Goal: Task Accomplishment & Management: Complete application form

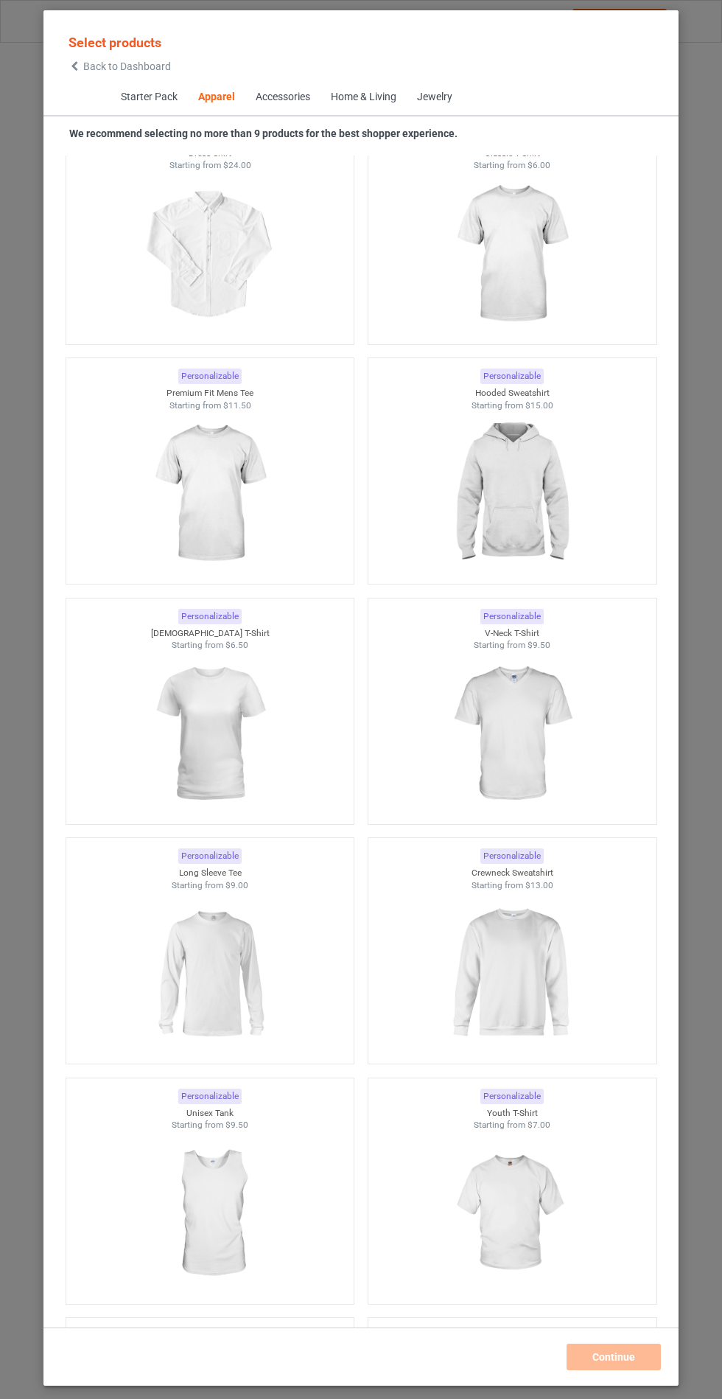
scroll to position [1096, 0]
click at [552, 474] on img at bounding box center [512, 496] width 132 height 165
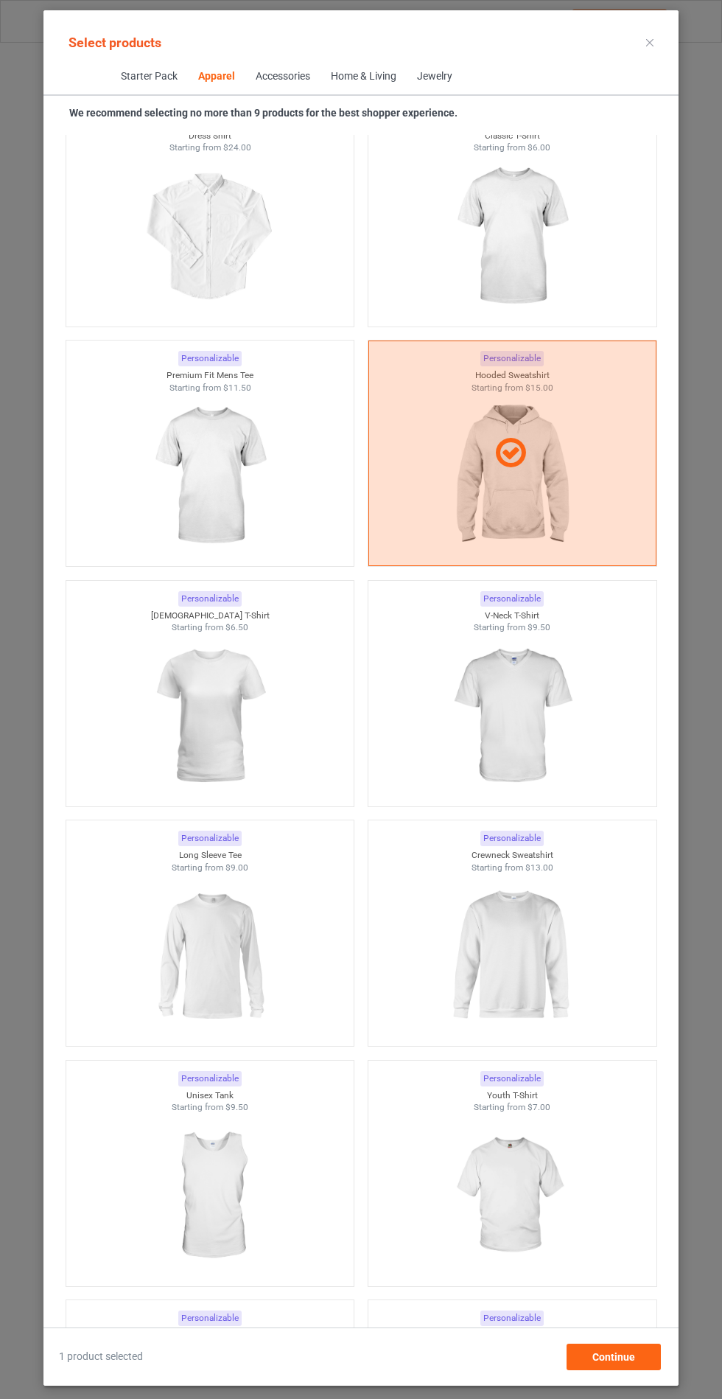
scroll to position [85, 0]
click at [615, 1361] on span "Continue" at bounding box center [613, 1357] width 43 height 12
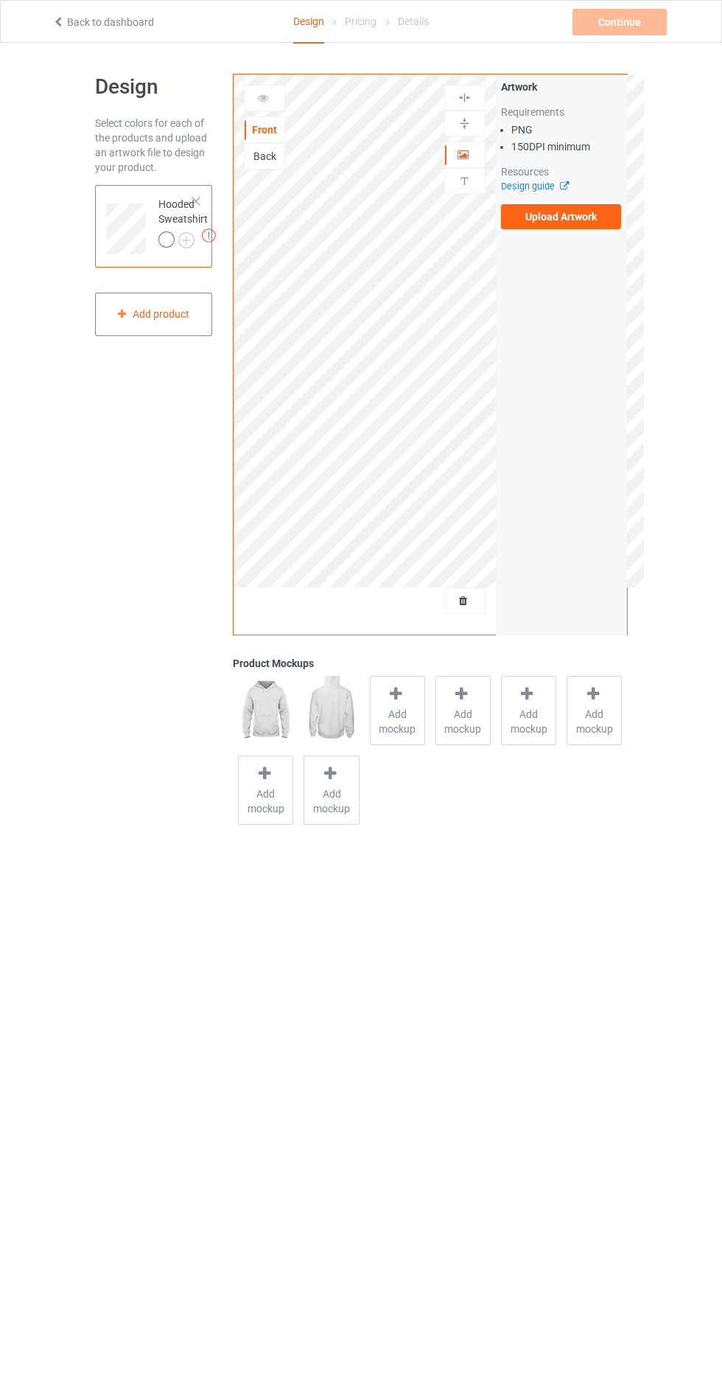
click at [574, 224] on label "Upload Artwork" at bounding box center [561, 216] width 121 height 25
click at [0, 0] on input "Upload Artwork" at bounding box center [0, 0] width 0 height 0
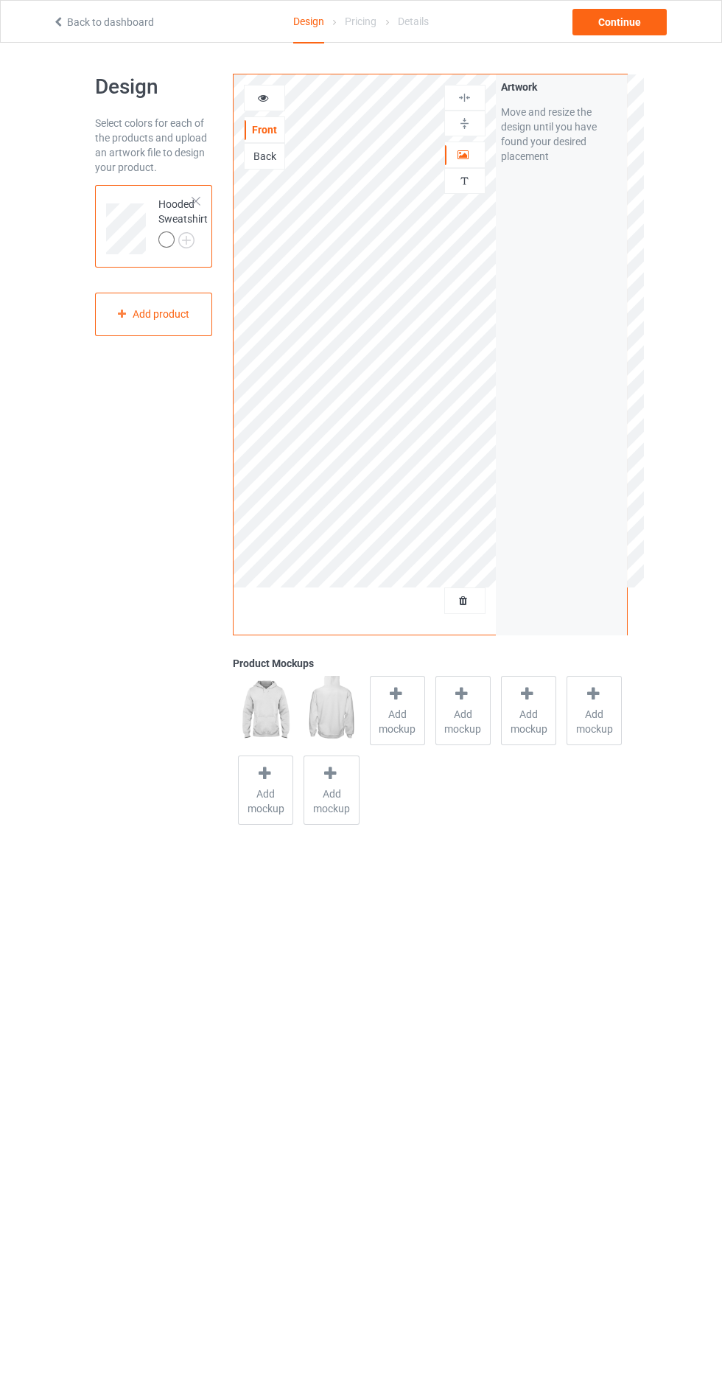
click at [265, 103] on div at bounding box center [265, 98] width 40 height 15
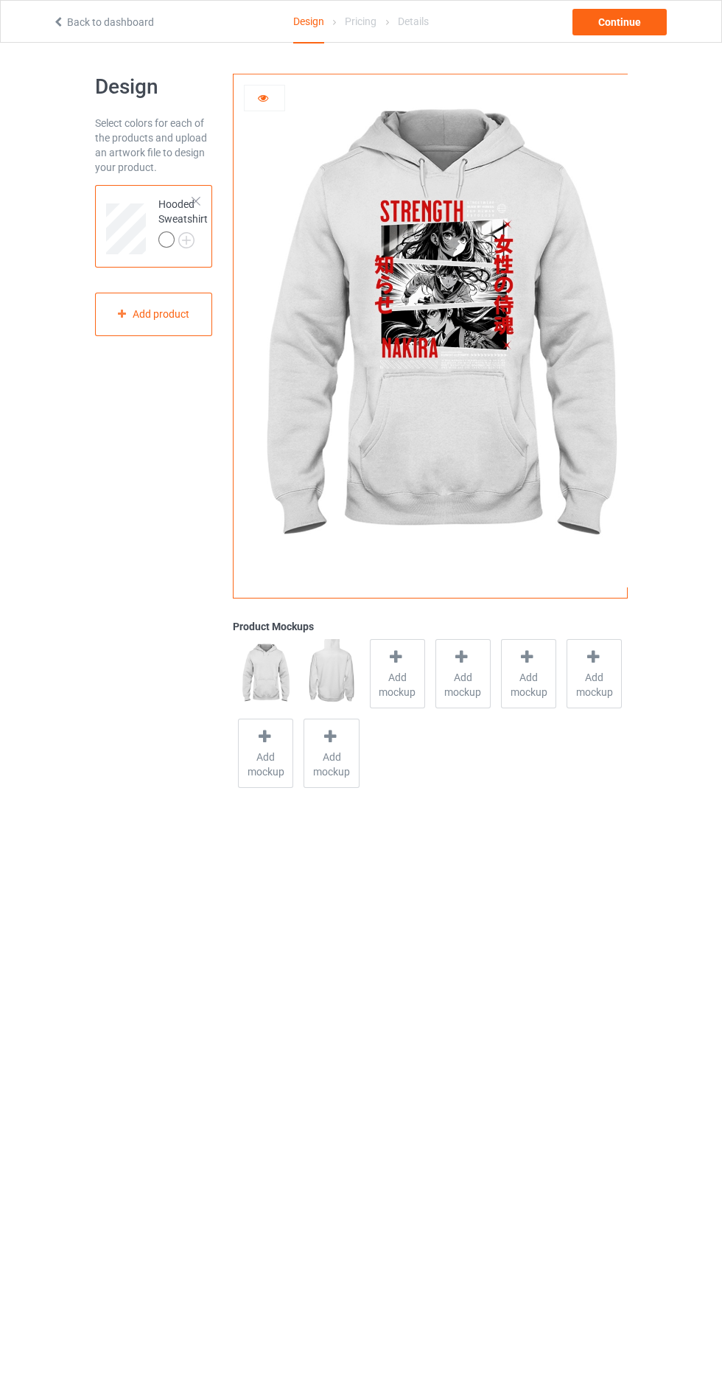
click at [380, 693] on span "Add mockup" at bounding box center [398, 684] width 54 height 29
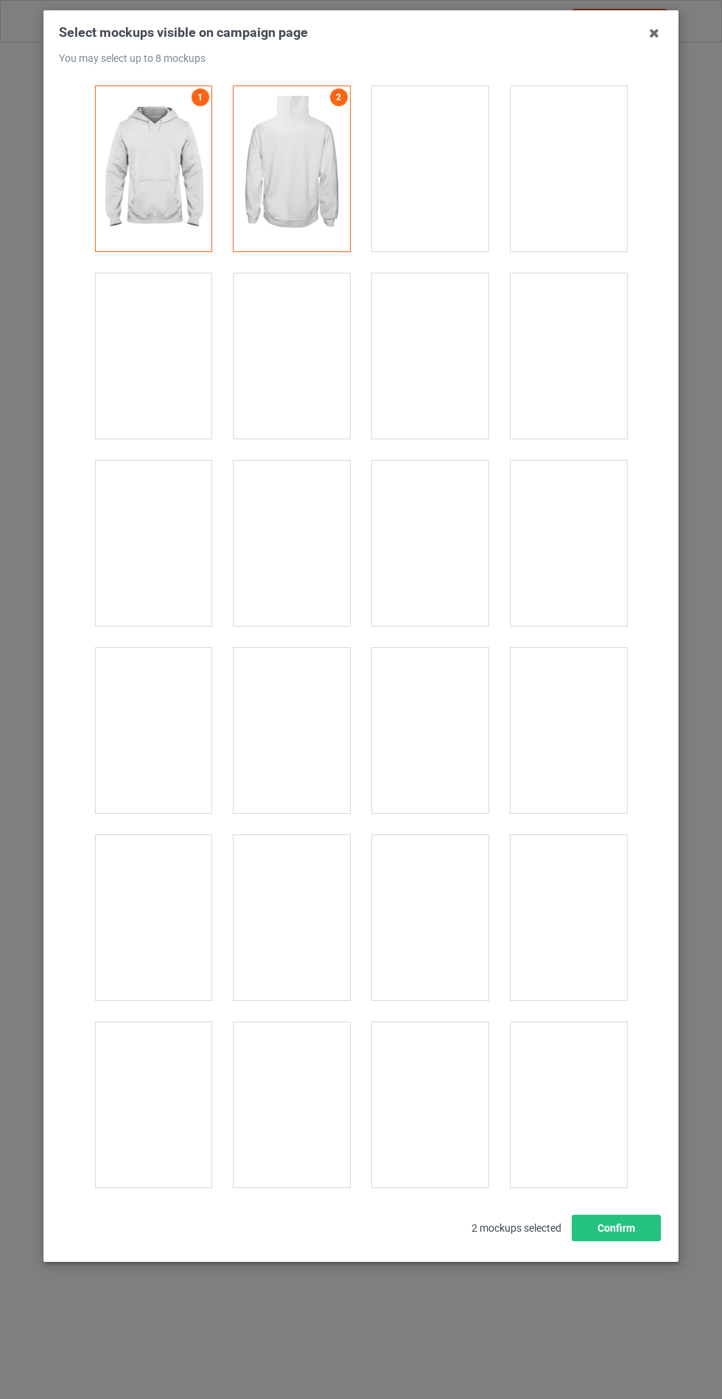
scroll to position [11894, 0]
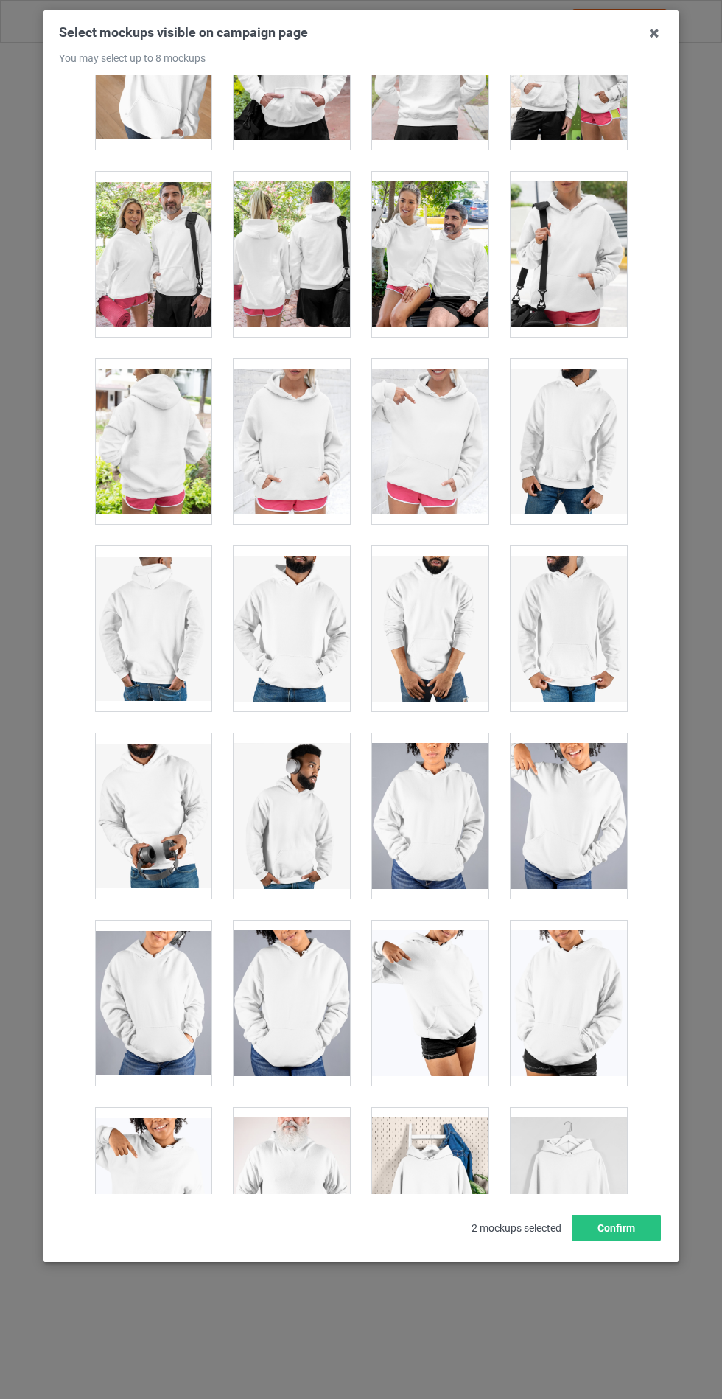
click at [284, 439] on div at bounding box center [292, 441] width 116 height 165
click at [625, 1241] on button "Confirm" at bounding box center [616, 1227] width 89 height 27
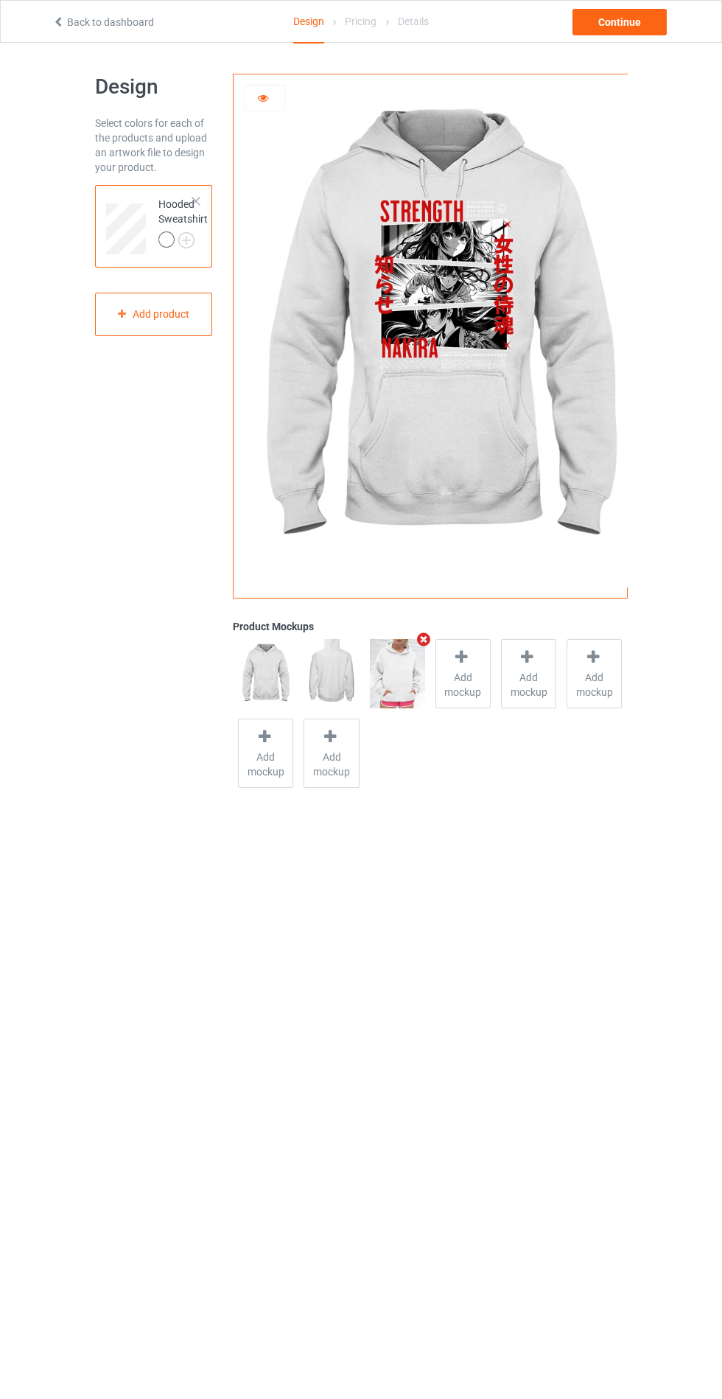
click at [0, 0] on img at bounding box center [0, 0] width 0 height 0
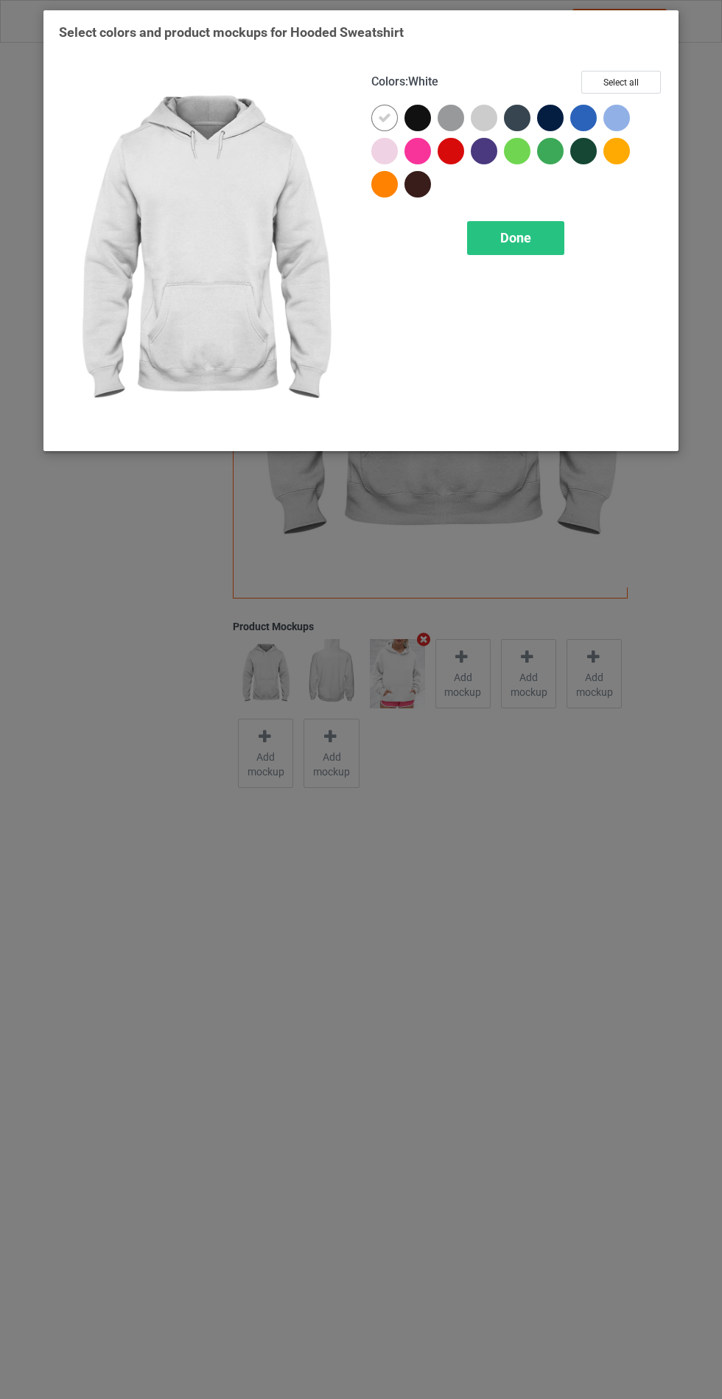
click at [381, 177] on div at bounding box center [384, 184] width 27 height 27
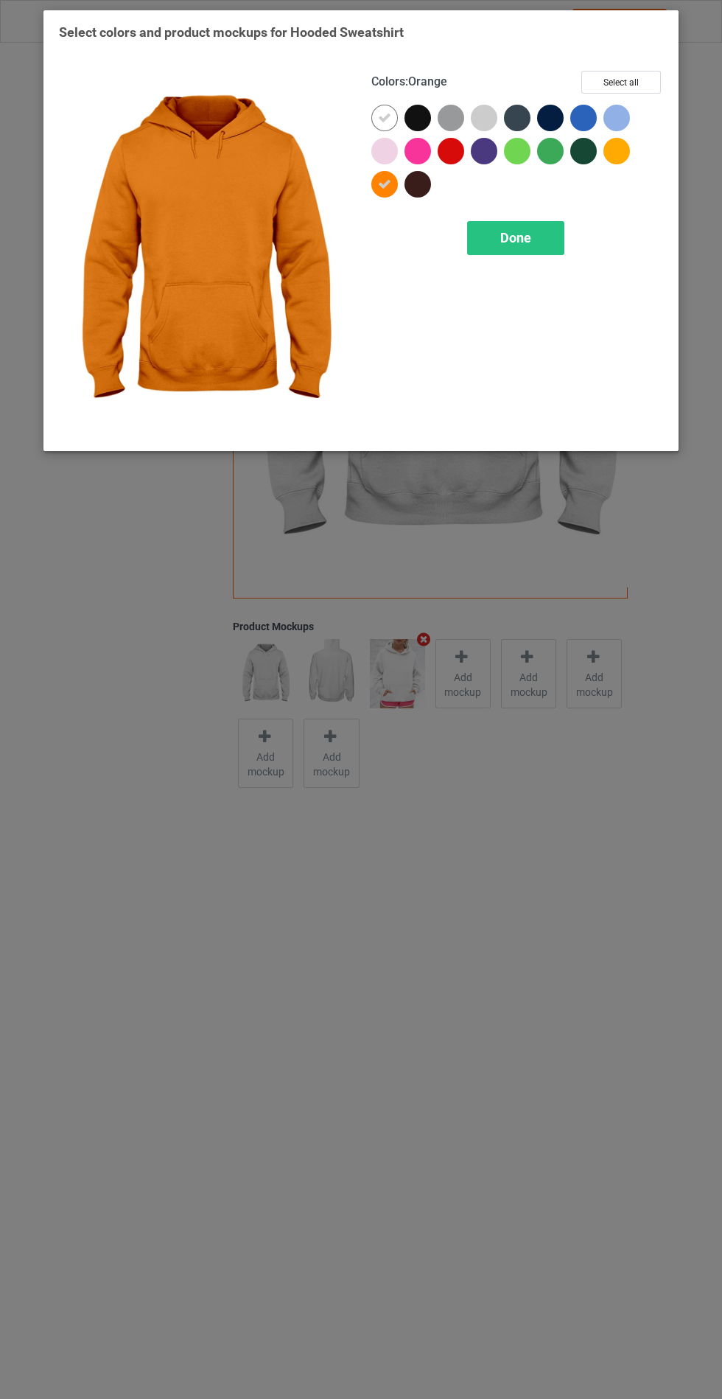
click at [475, 119] on div at bounding box center [484, 118] width 27 height 27
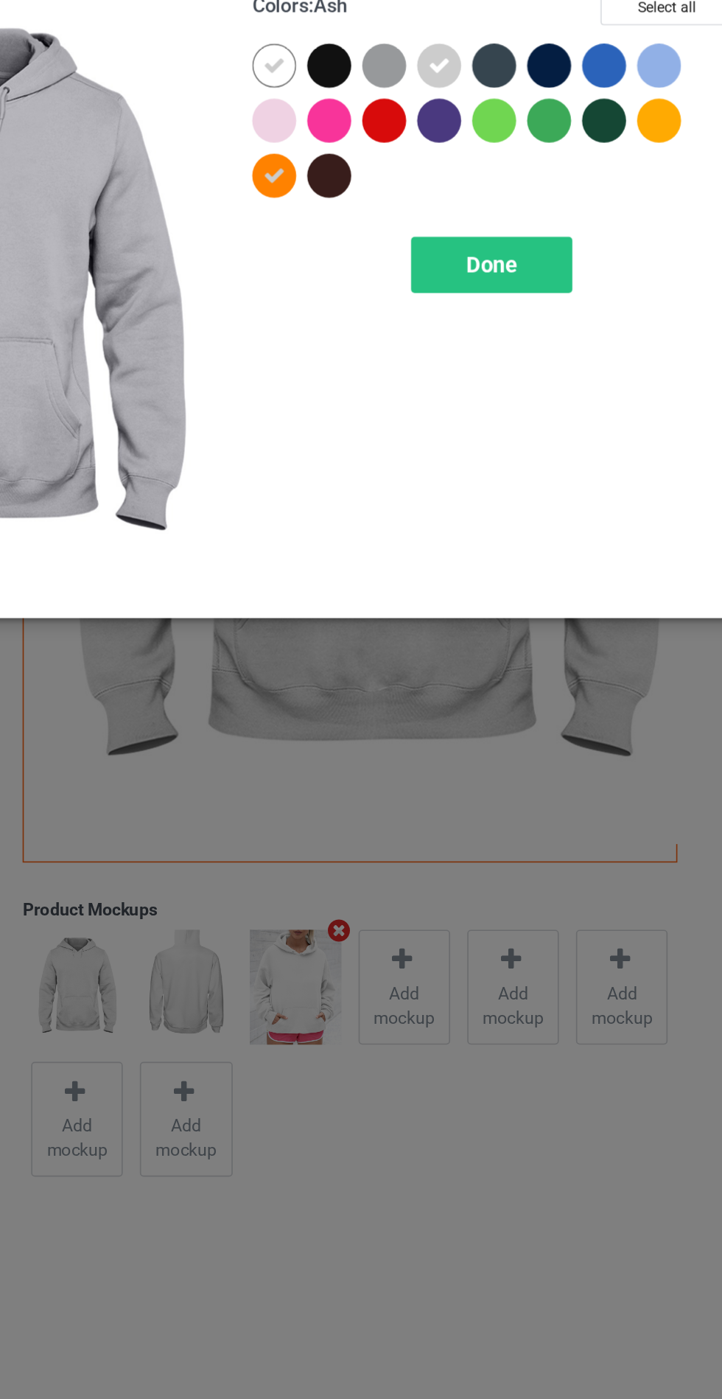
click at [382, 149] on div at bounding box center [384, 151] width 27 height 27
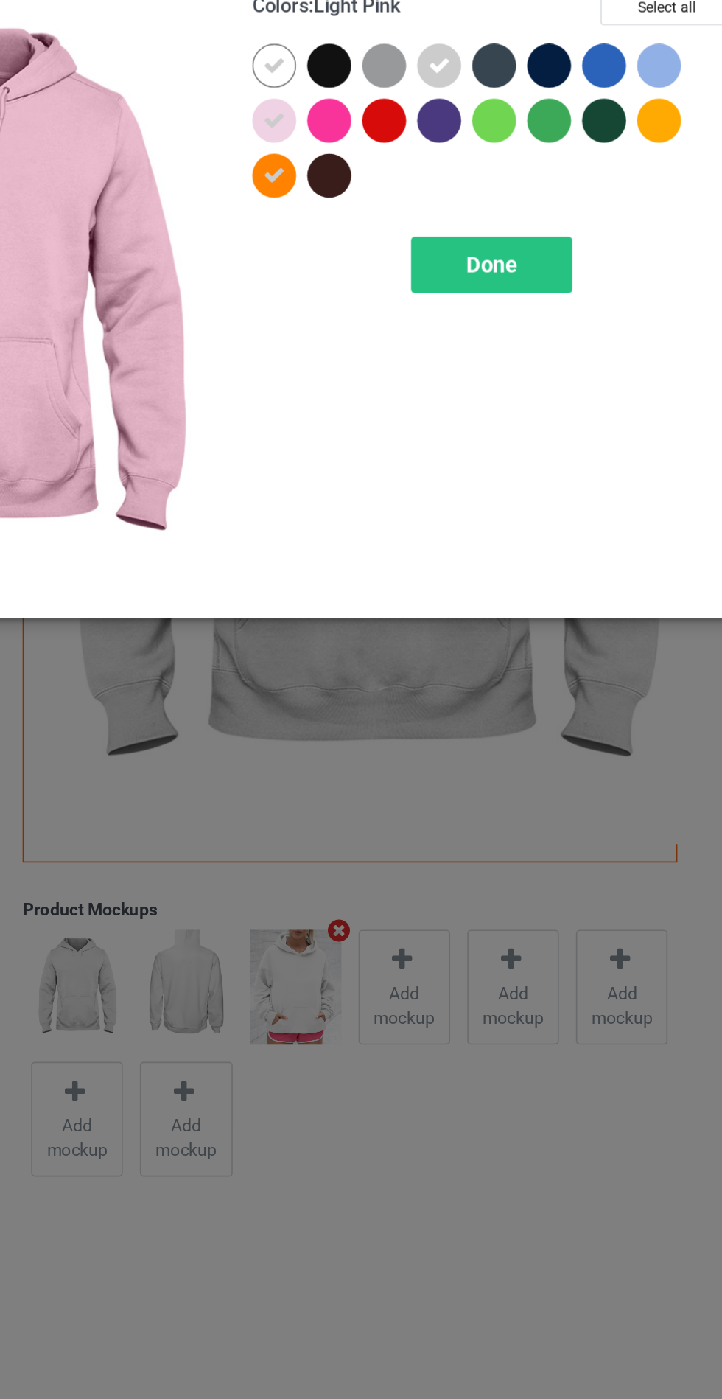
click at [419, 123] on div at bounding box center [418, 118] width 27 height 27
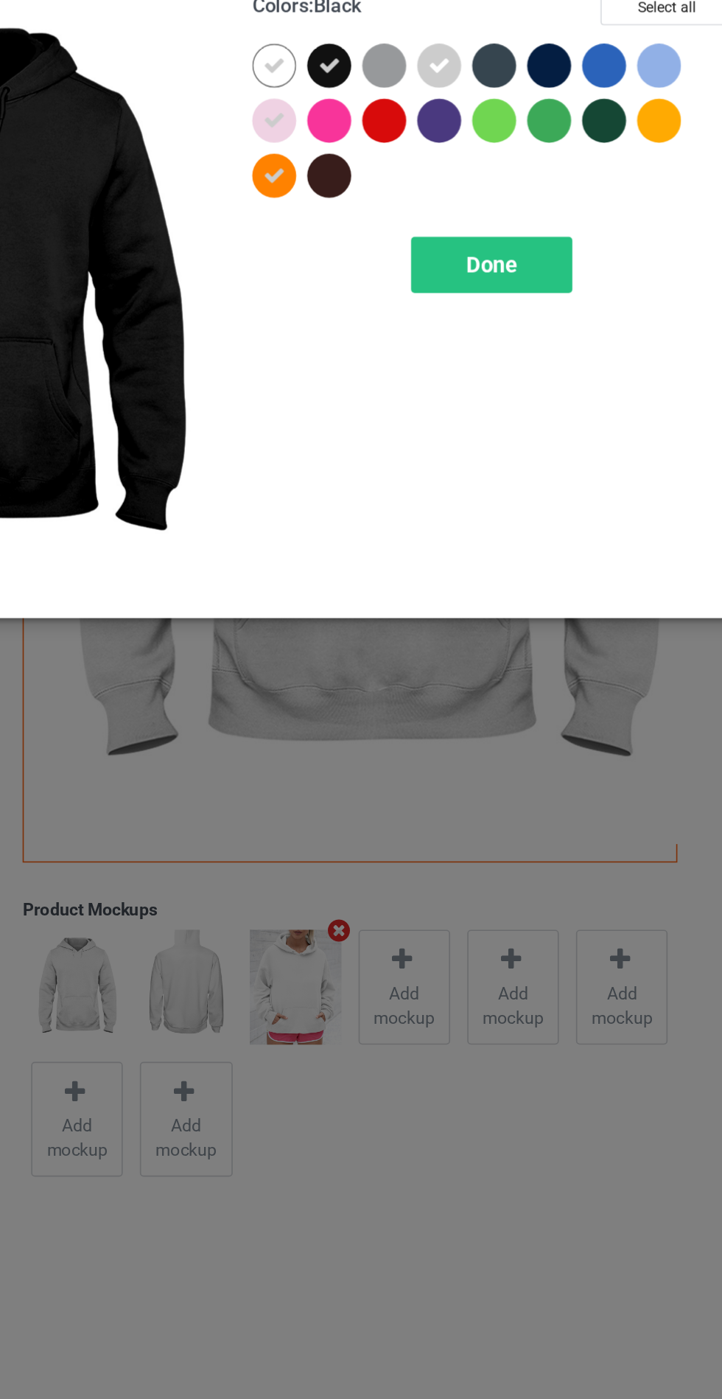
click at [615, 122] on div at bounding box center [617, 118] width 27 height 27
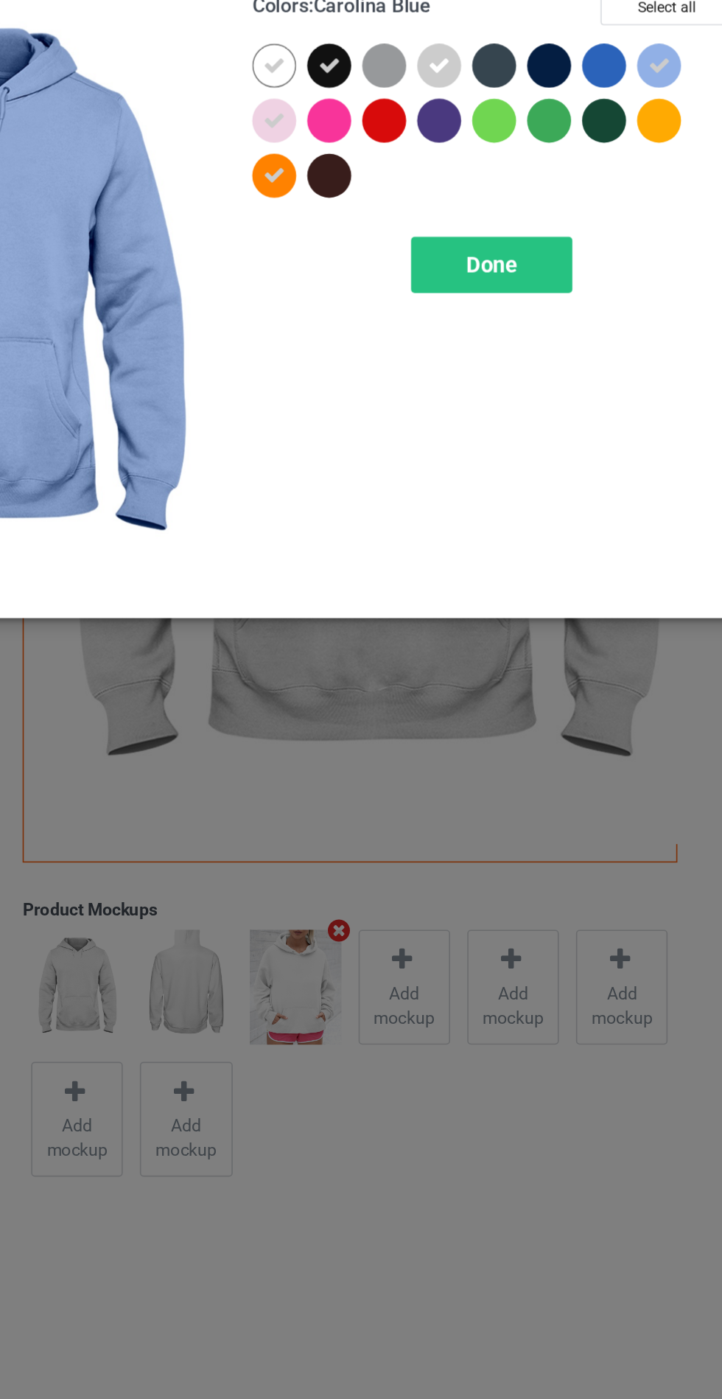
click at [508, 122] on div at bounding box center [517, 118] width 27 height 27
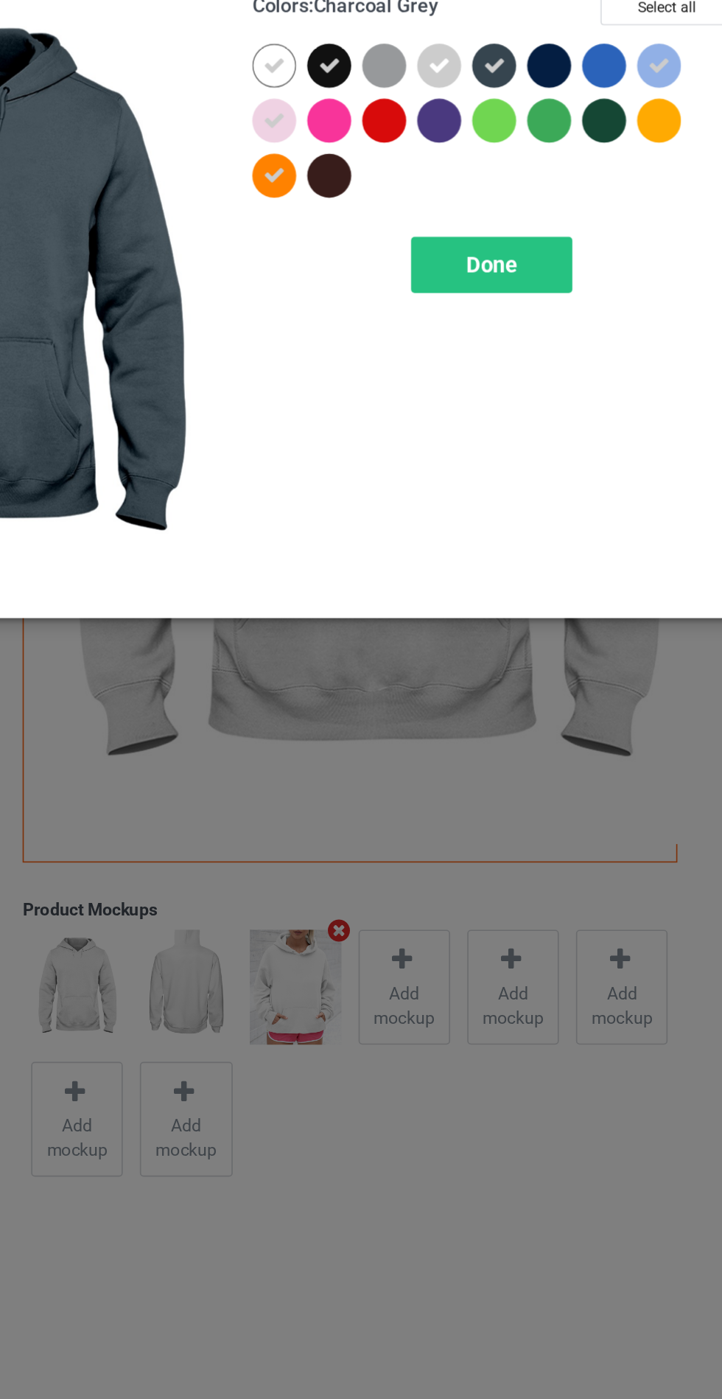
click at [539, 230] on div "Done" at bounding box center [515, 238] width 97 height 34
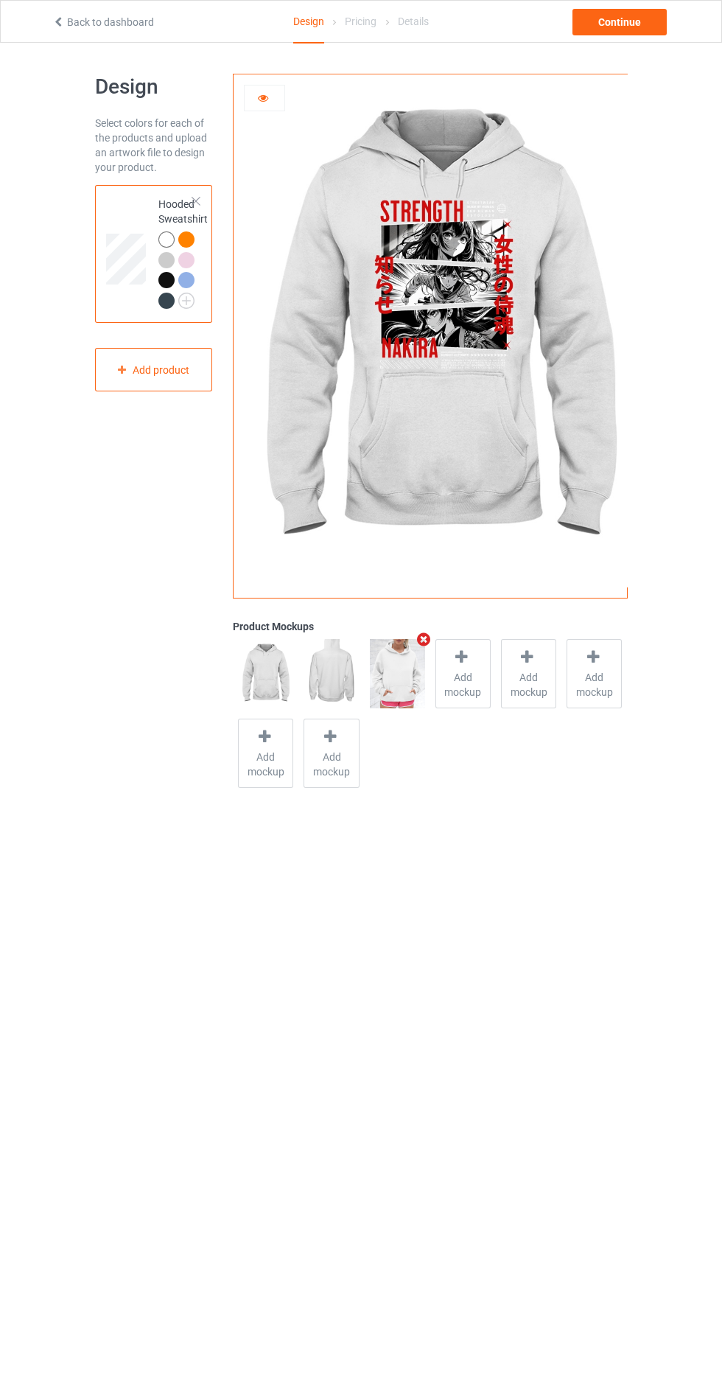
click at [173, 1021] on body "Back to dashboard Design Pricing Details Continue Design Select colors for each…" at bounding box center [361, 742] width 722 height 1399
click at [629, 33] on div "Continue" at bounding box center [620, 22] width 94 height 27
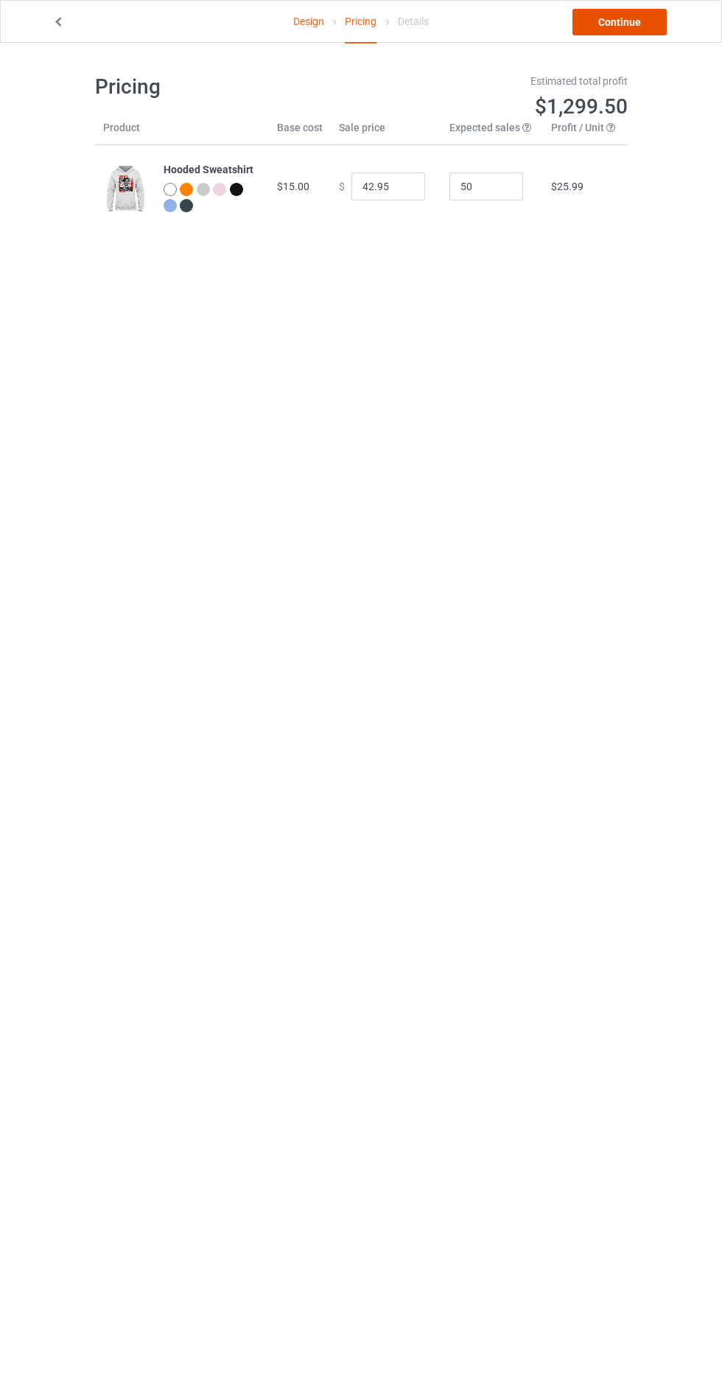
click at [633, 18] on link "Continue" at bounding box center [620, 22] width 94 height 27
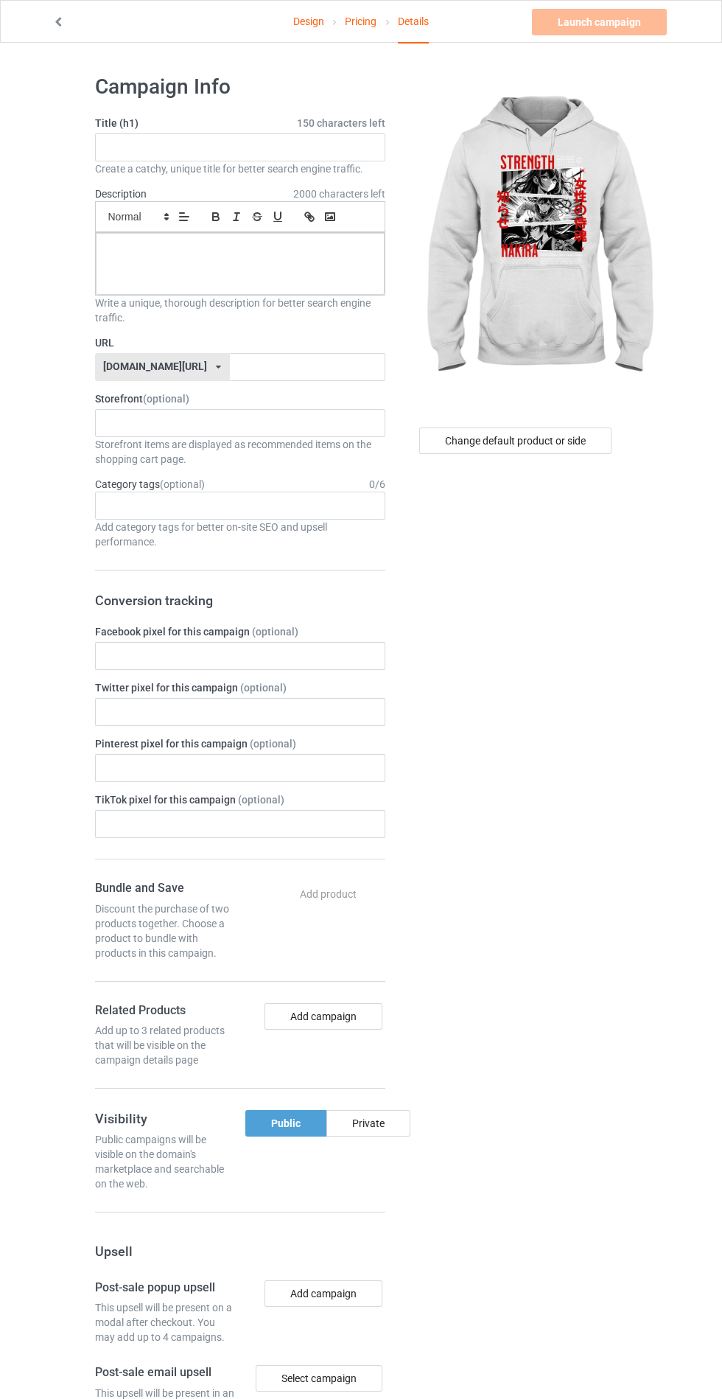
click at [296, 192] on span "2000 characters left" at bounding box center [339, 193] width 92 height 15
click at [52, 518] on div "Design Pricing Details Launch campaign Please enter campaign title Campaign Inf…" at bounding box center [361, 895] width 722 height 1705
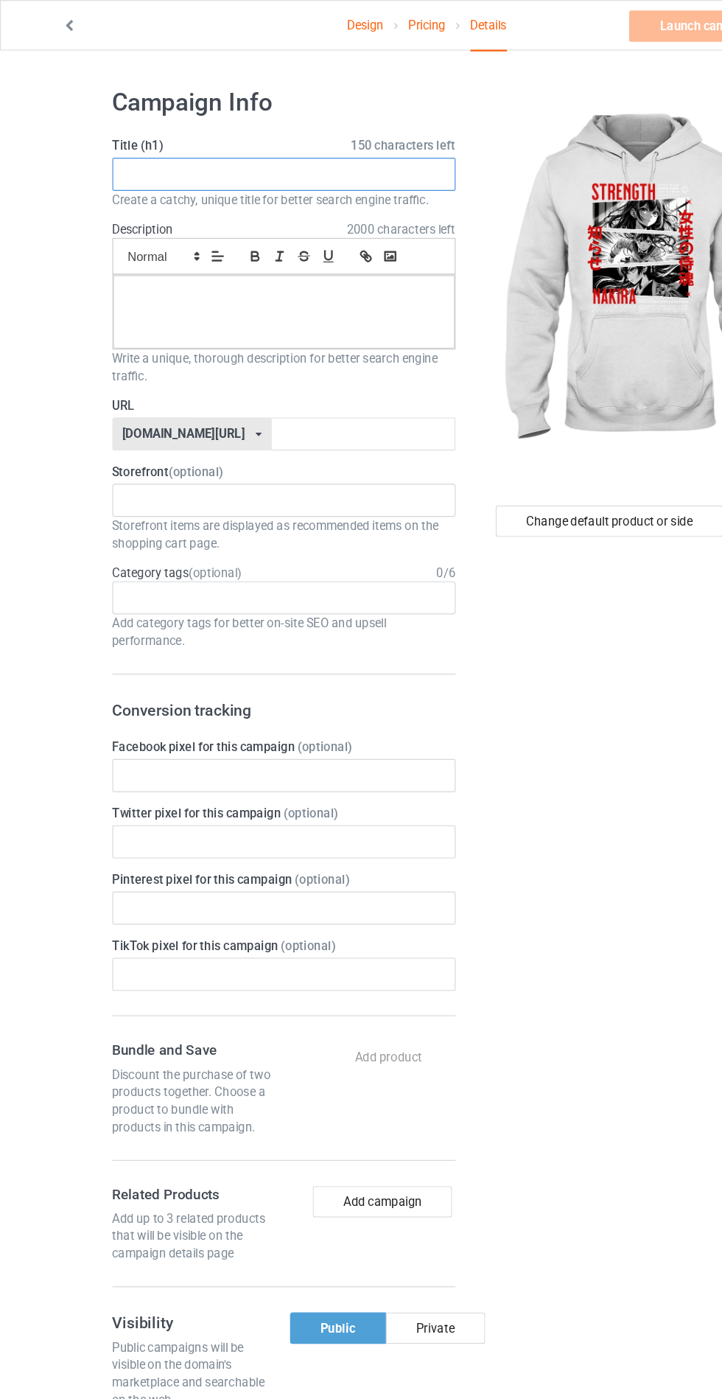
click at [293, 147] on input "text" at bounding box center [240, 147] width 290 height 28
type input "Yehdhk"
click at [148, 265] on div at bounding box center [240, 264] width 289 height 62
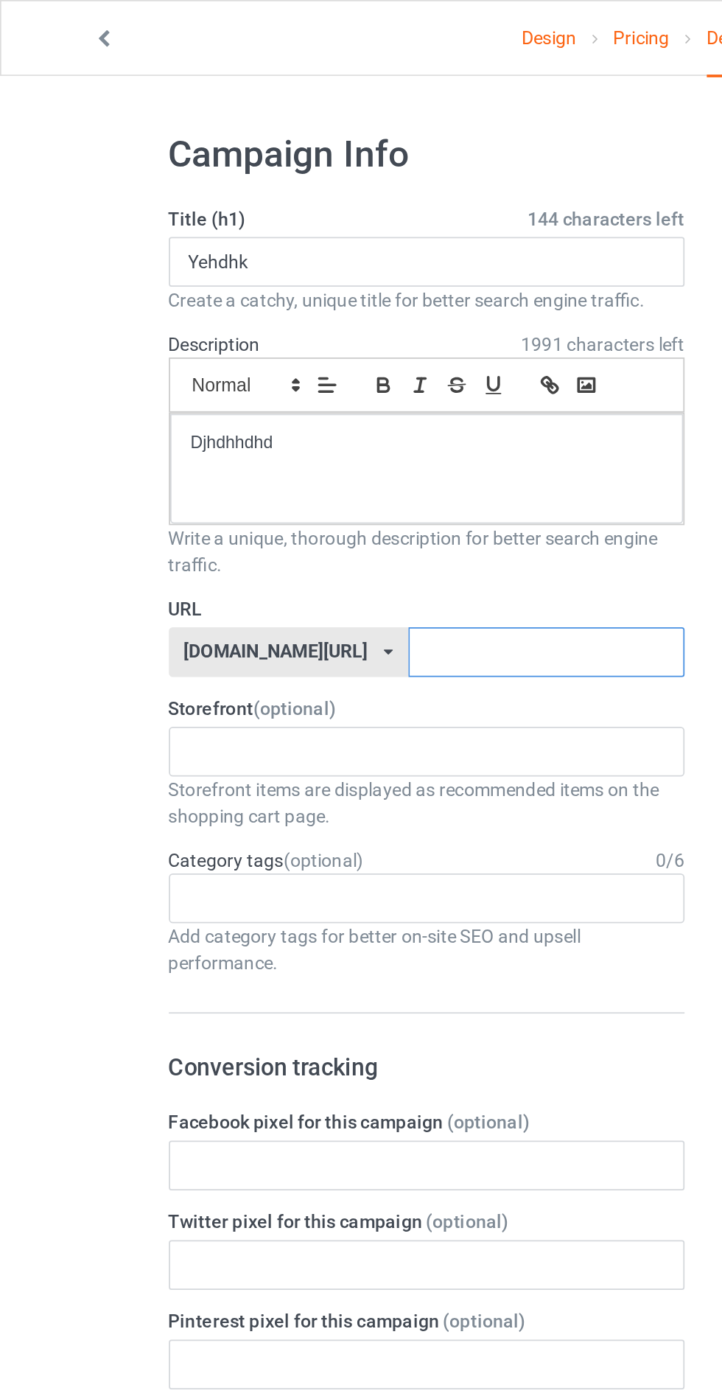
click at [310, 362] on input "text" at bounding box center [307, 367] width 155 height 28
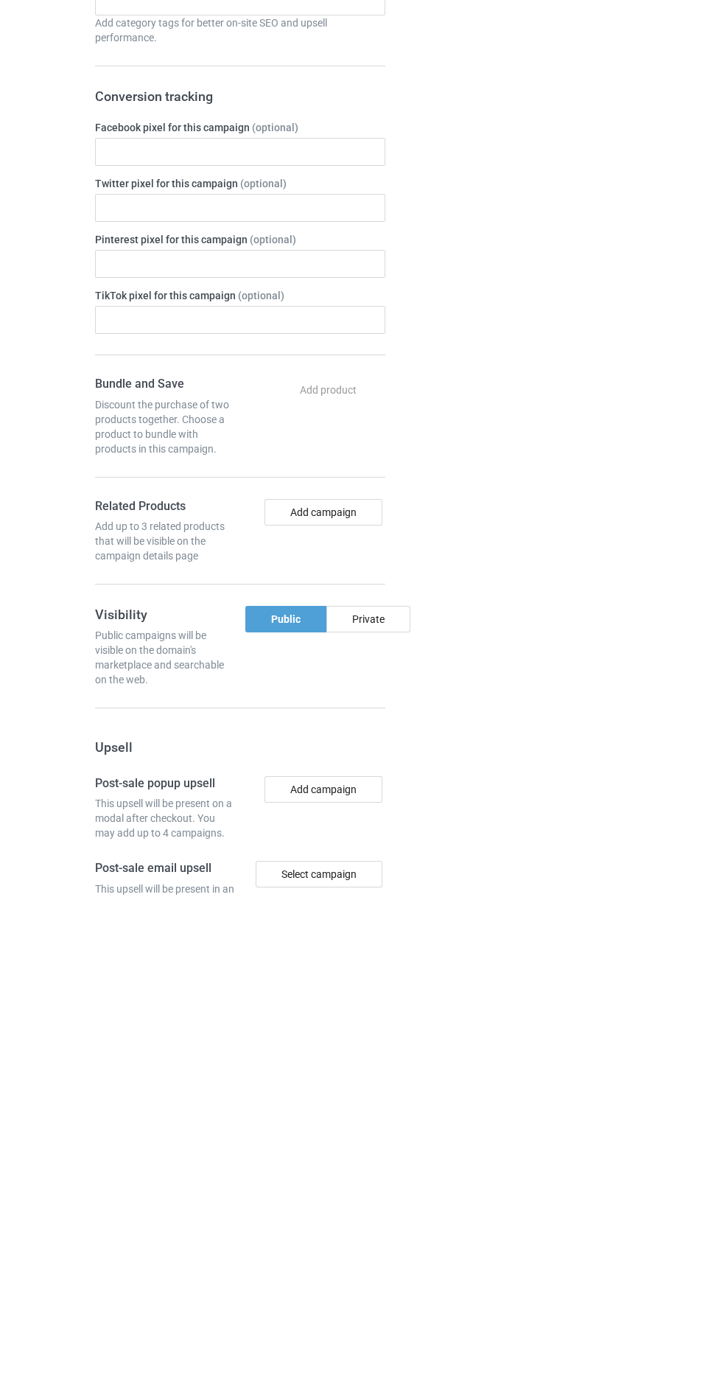
type input "Jdjdjdj"
click at [394, 1114] on div "Private" at bounding box center [368, 1123] width 84 height 27
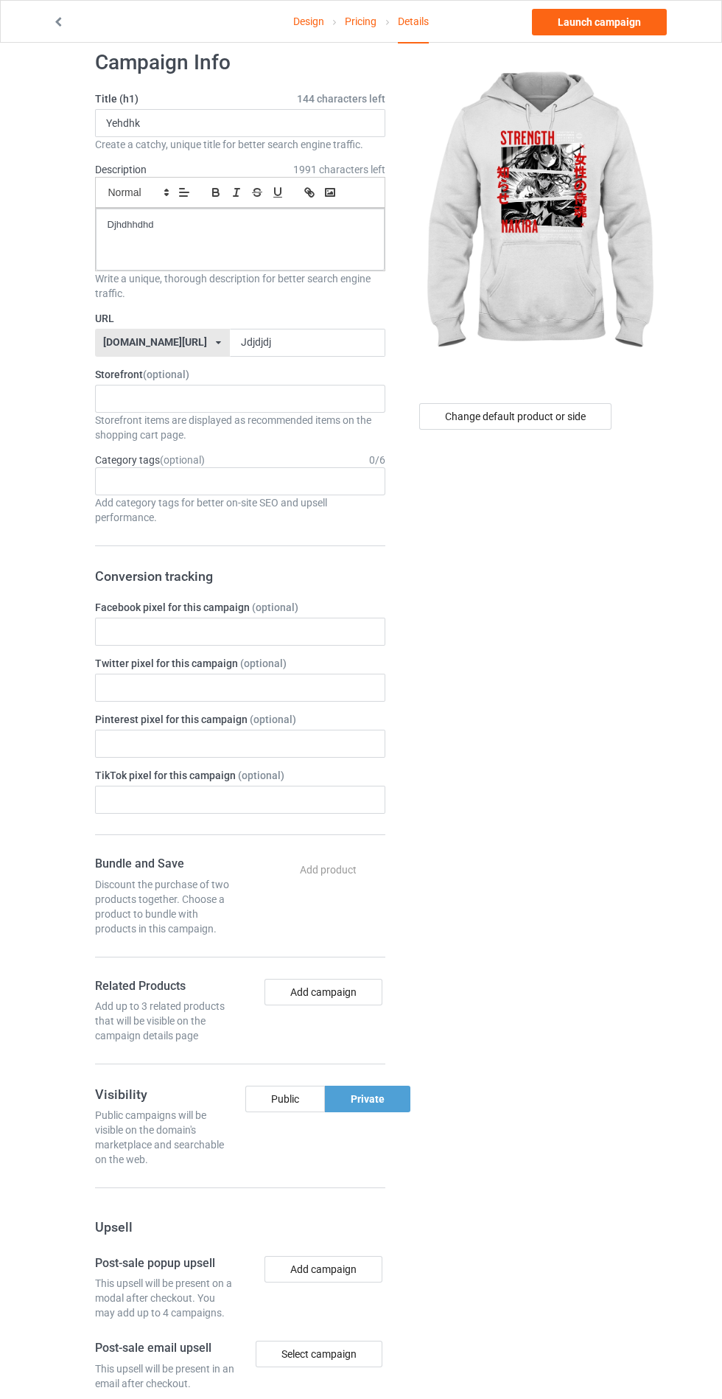
scroll to position [17, 0]
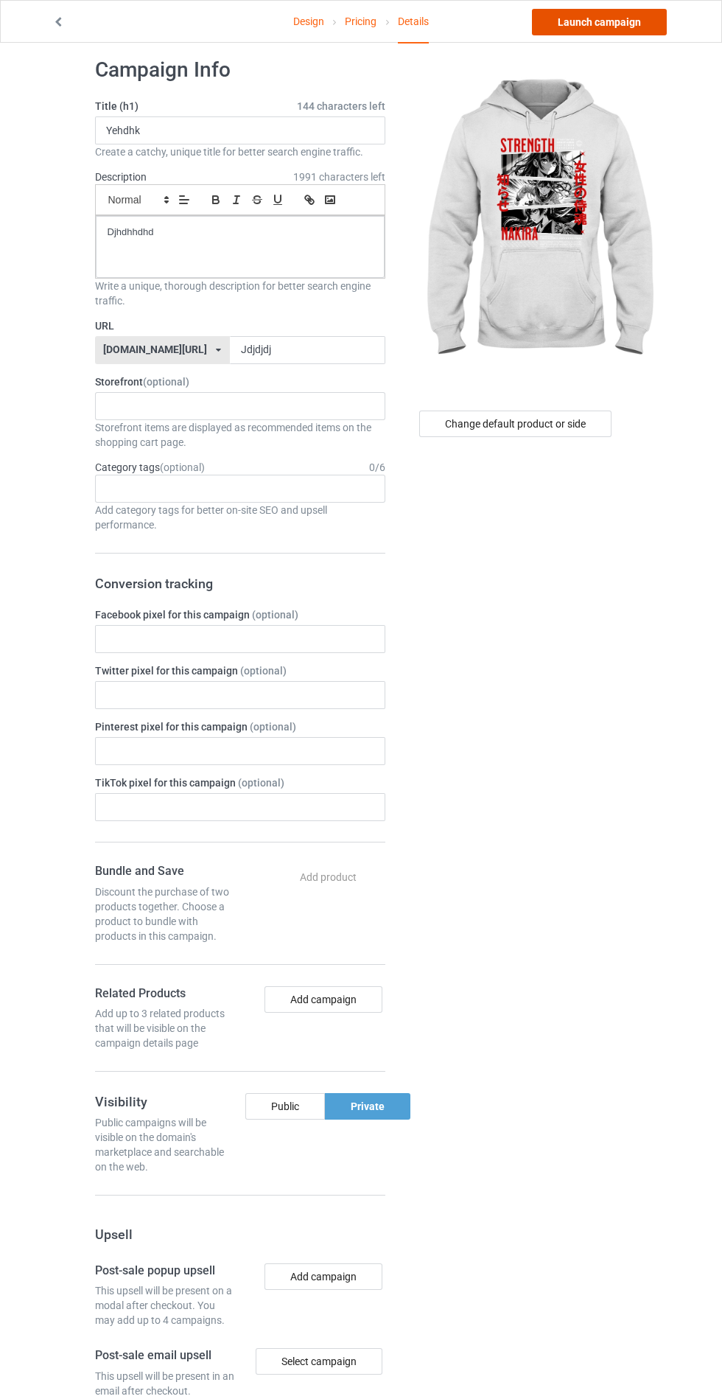
click at [612, 19] on link "Launch campaign" at bounding box center [599, 22] width 135 height 27
